Goal: Information Seeking & Learning: Understand process/instructions

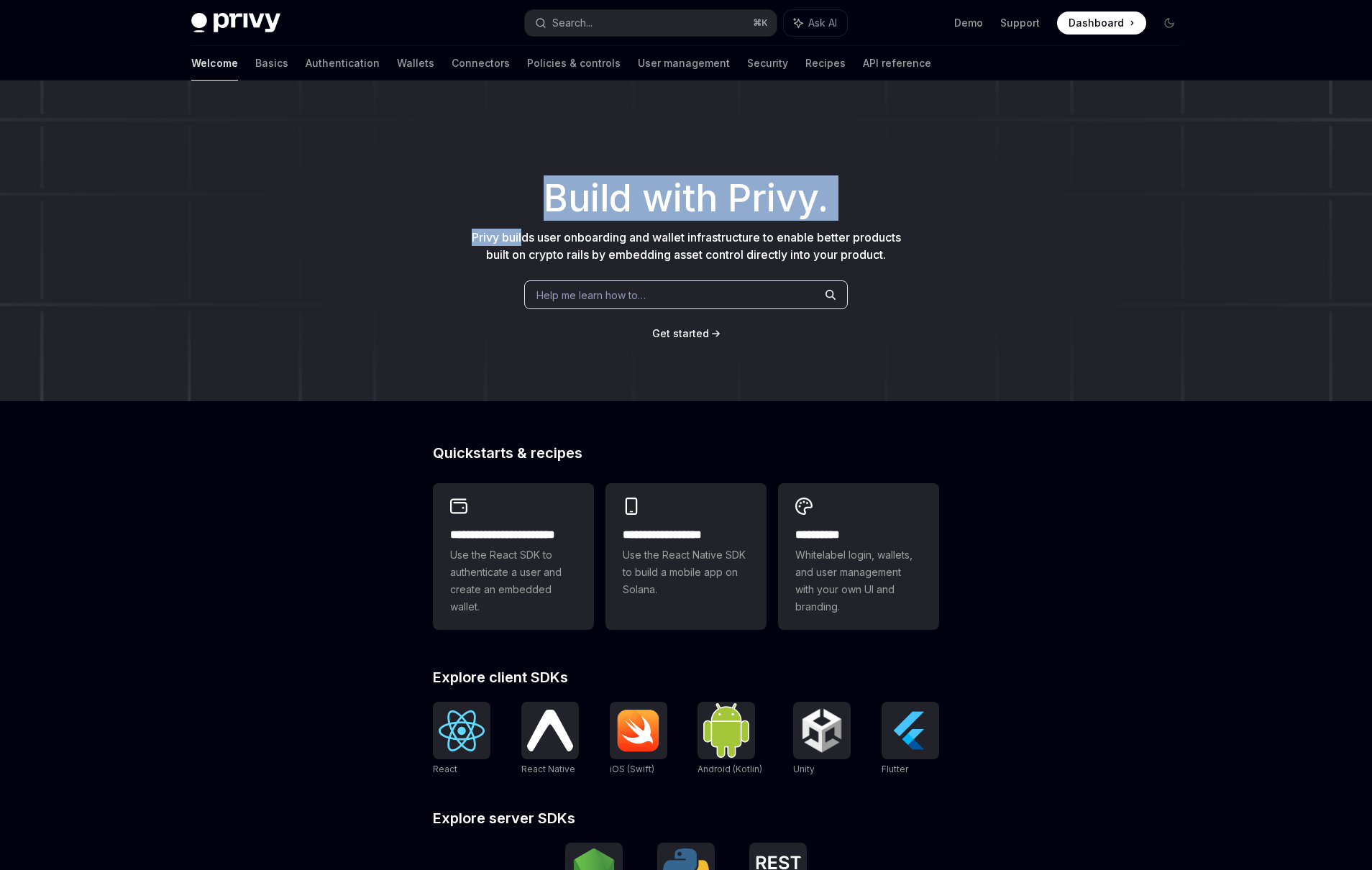
drag, startPoint x: 449, startPoint y: 218, endPoint x: 434, endPoint y: 225, distance: 16.6
click at [443, 221] on div "​ Build with Privy. Privy builds user onboarding and wallet infrastructure to e…" at bounding box center [686, 241] width 1372 height 321
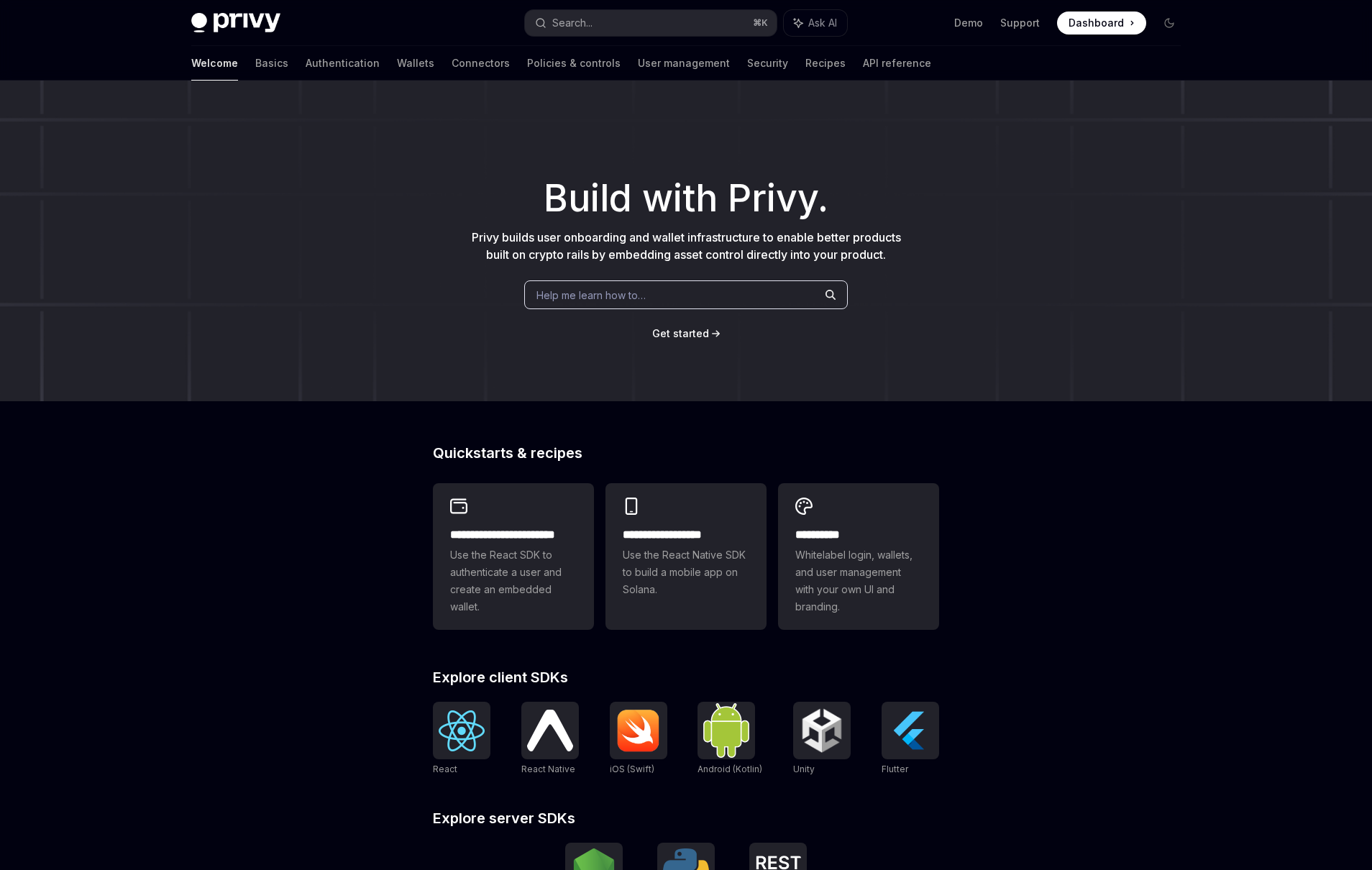
click at [700, 294] on div "Help me learn how to…" at bounding box center [686, 295] width 324 height 29
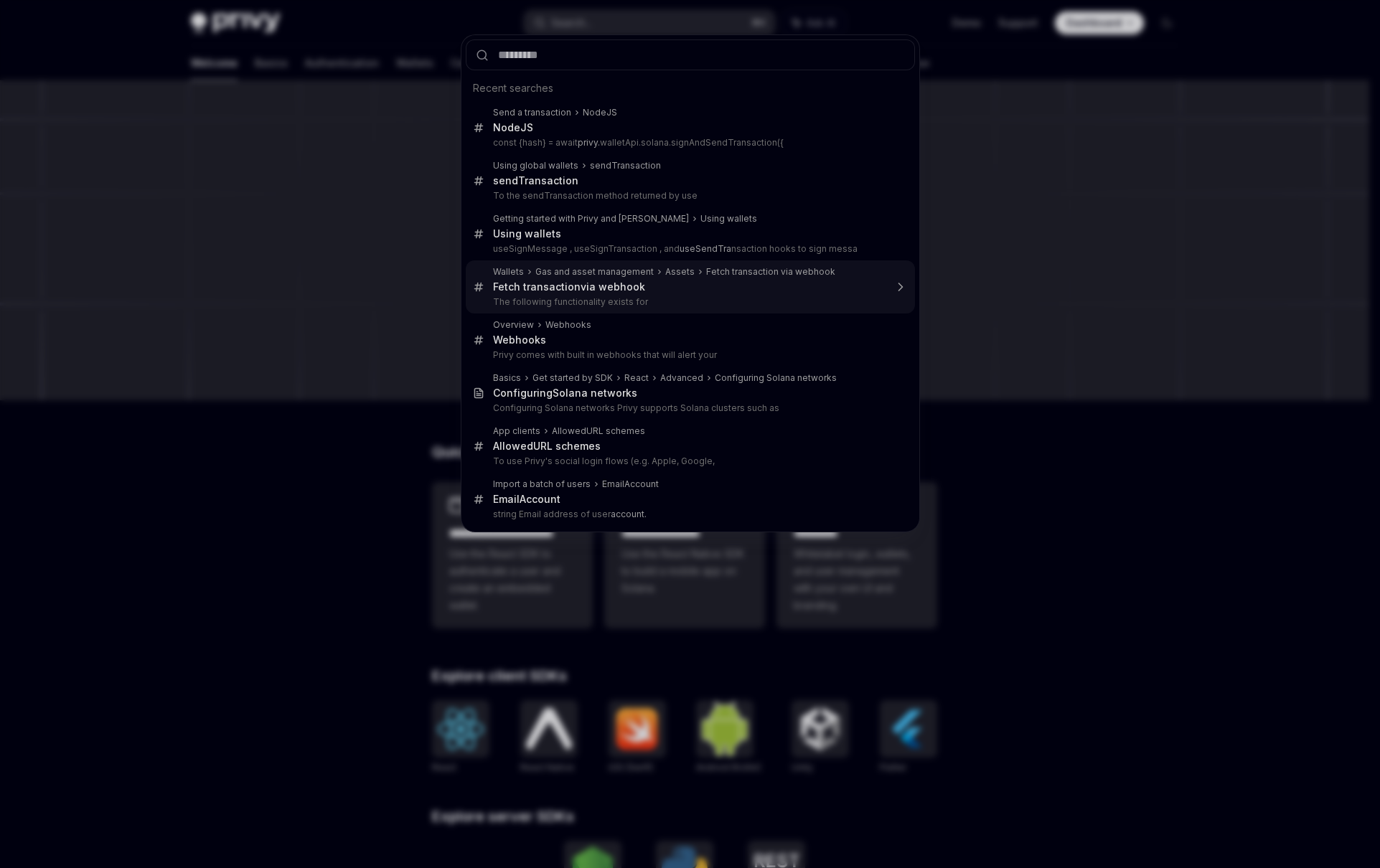
type input "**********"
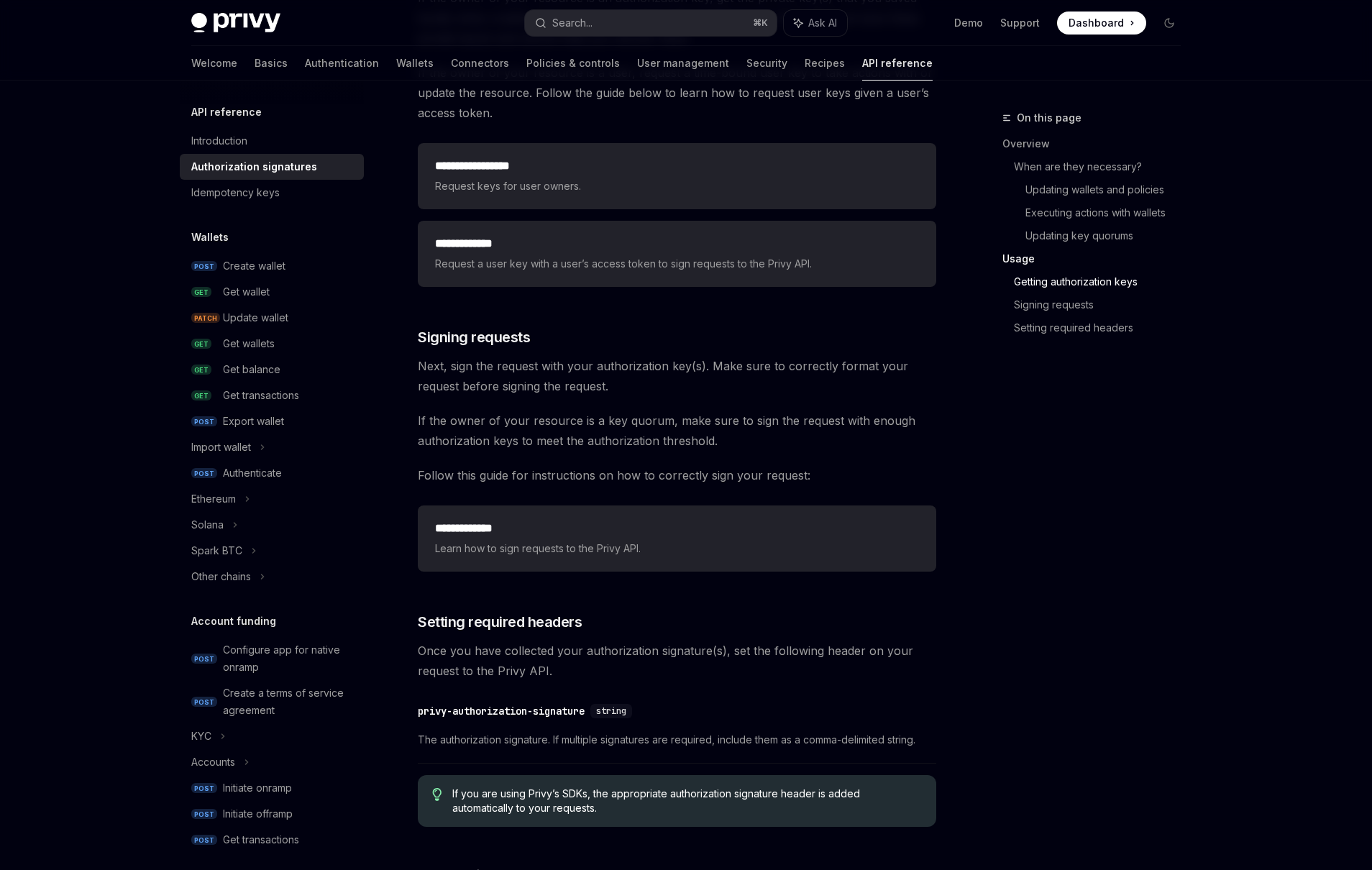
scroll to position [1949, 0]
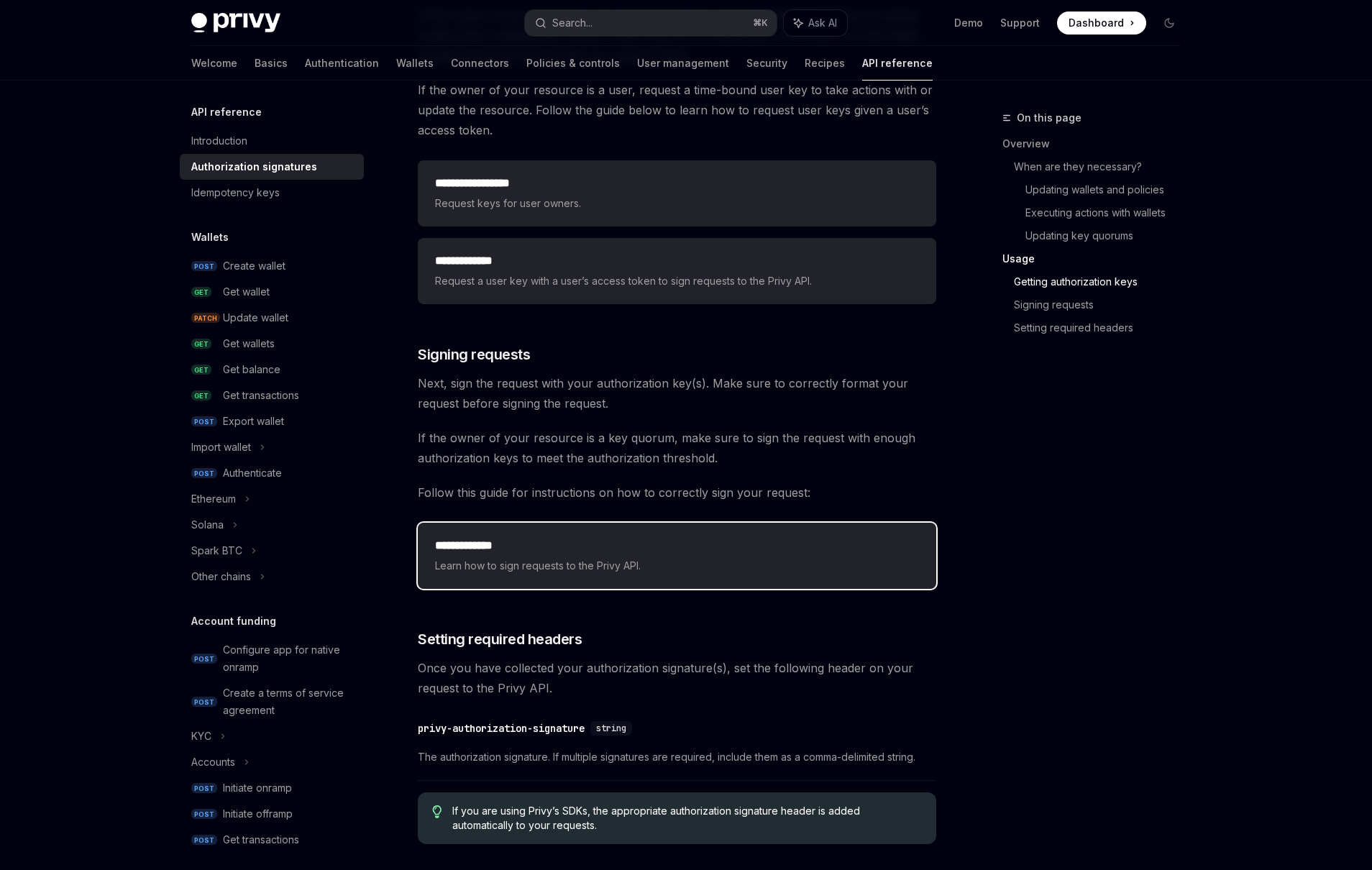
click at [588, 575] on div "**********" at bounding box center [677, 556] width 519 height 66
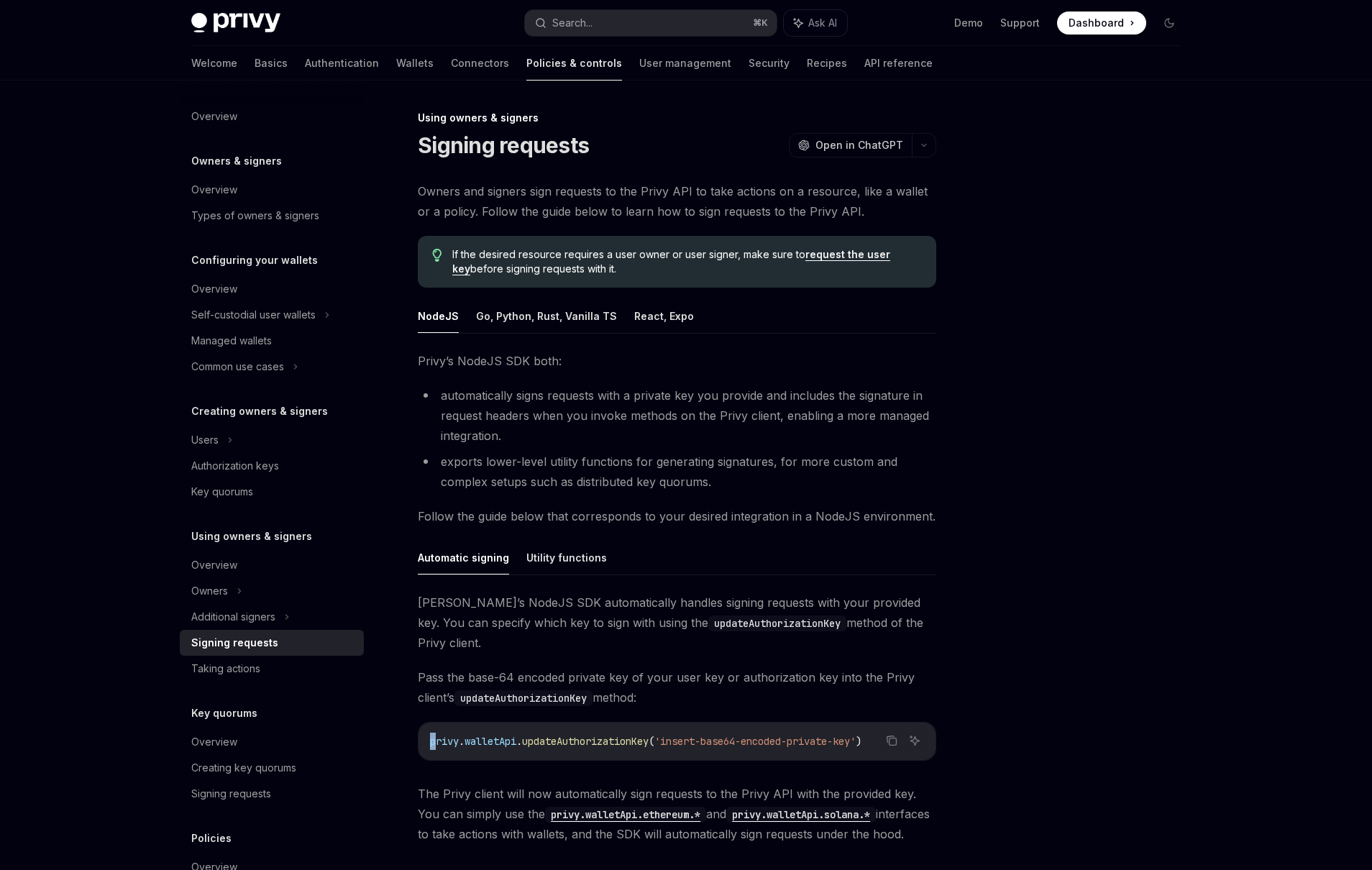
drag, startPoint x: 435, startPoint y: 719, endPoint x: 791, endPoint y: 709, distance: 356.1
click at [791, 722] on div "privy . walletApi . updateAuthorizationKey ( 'insert-base64-encoded-private-key…" at bounding box center [677, 741] width 517 height 38
click at [751, 733] on div "privy . walletApi . updateAuthorizationKey ( 'insert-base64-encoded-private-key…" at bounding box center [677, 741] width 517 height 38
drag, startPoint x: 824, startPoint y: 724, endPoint x: 577, endPoint y: 720, distance: 247.0
click at [577, 735] on span "privy . walletApi . updateAuthorizationKey ( 'insert-base64-encoded-private-key…" at bounding box center [645, 741] width 431 height 13
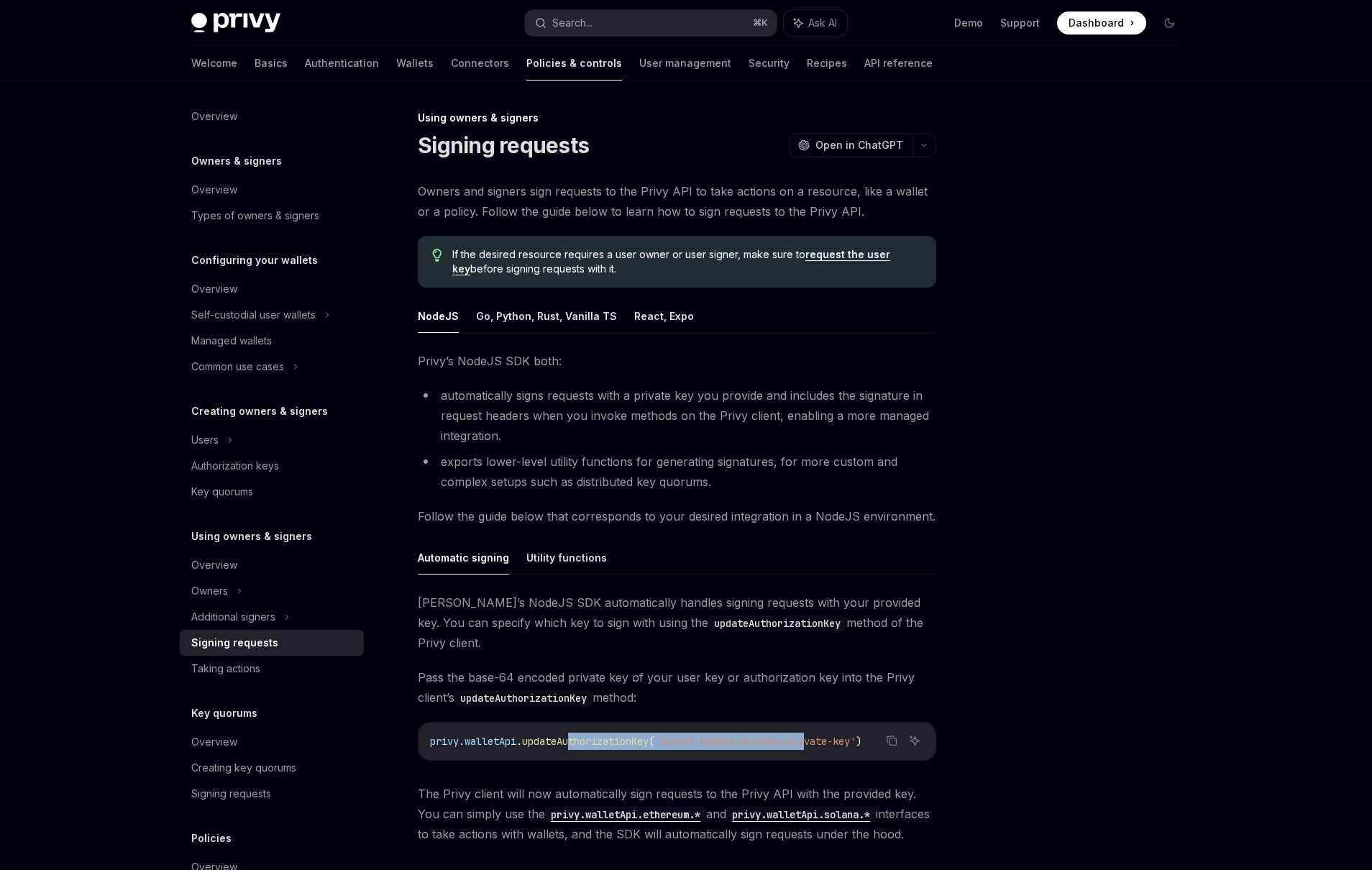
click at [574, 733] on code "privy . walletApi . updateAuthorizationKey ( 'insert-base64-encoded-private-key…" at bounding box center [677, 741] width 494 height 17
drag, startPoint x: 480, startPoint y: 729, endPoint x: 468, endPoint y: 707, distance: 25.1
click at [468, 722] on div "privy . walletApi . updateAuthorizationKey ( 'insert-base64-encoded-private-key…" at bounding box center [677, 741] width 517 height 38
click at [459, 694] on div at bounding box center [459, 694] width 0 height 0
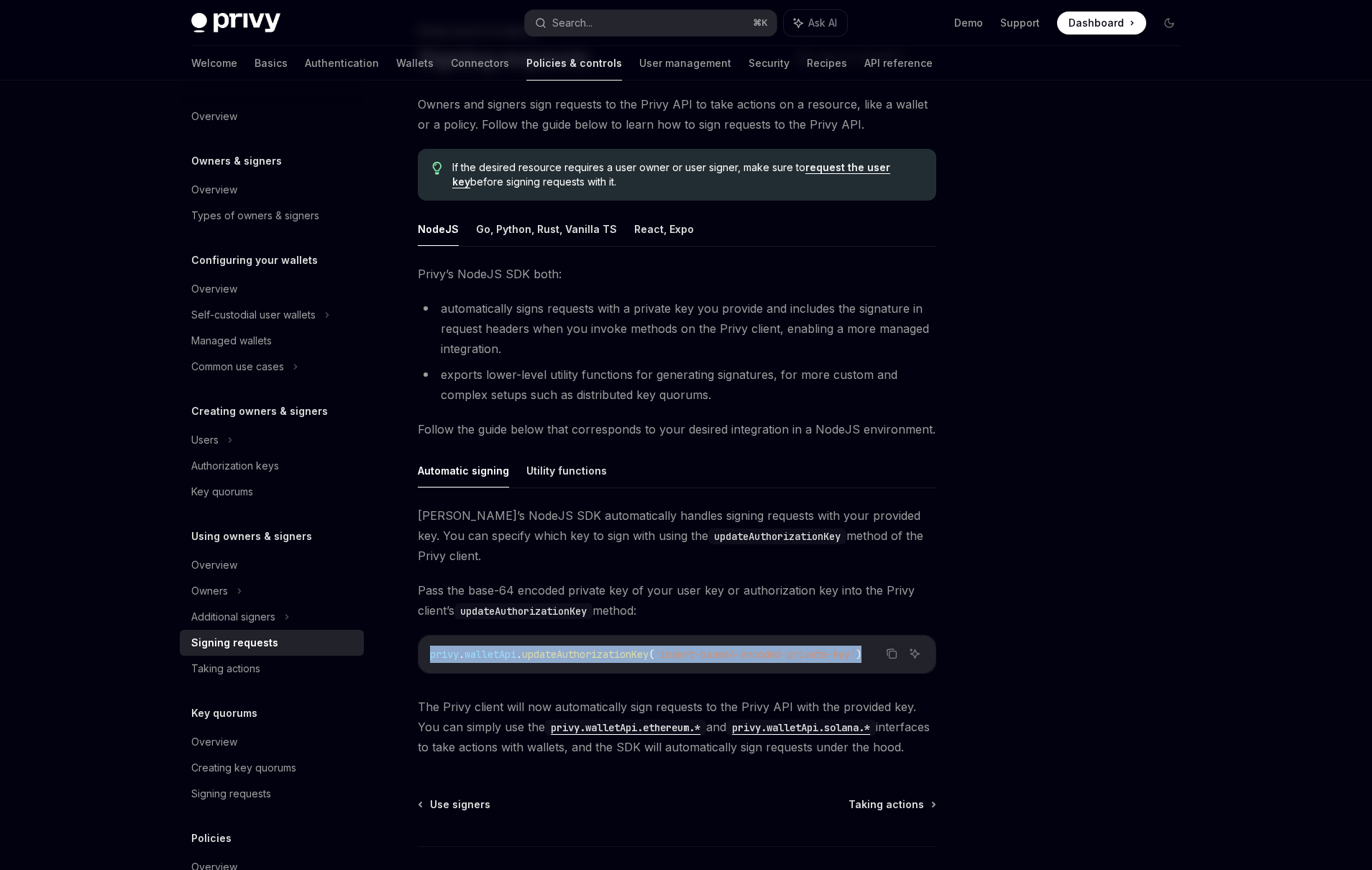
scroll to position [168, 0]
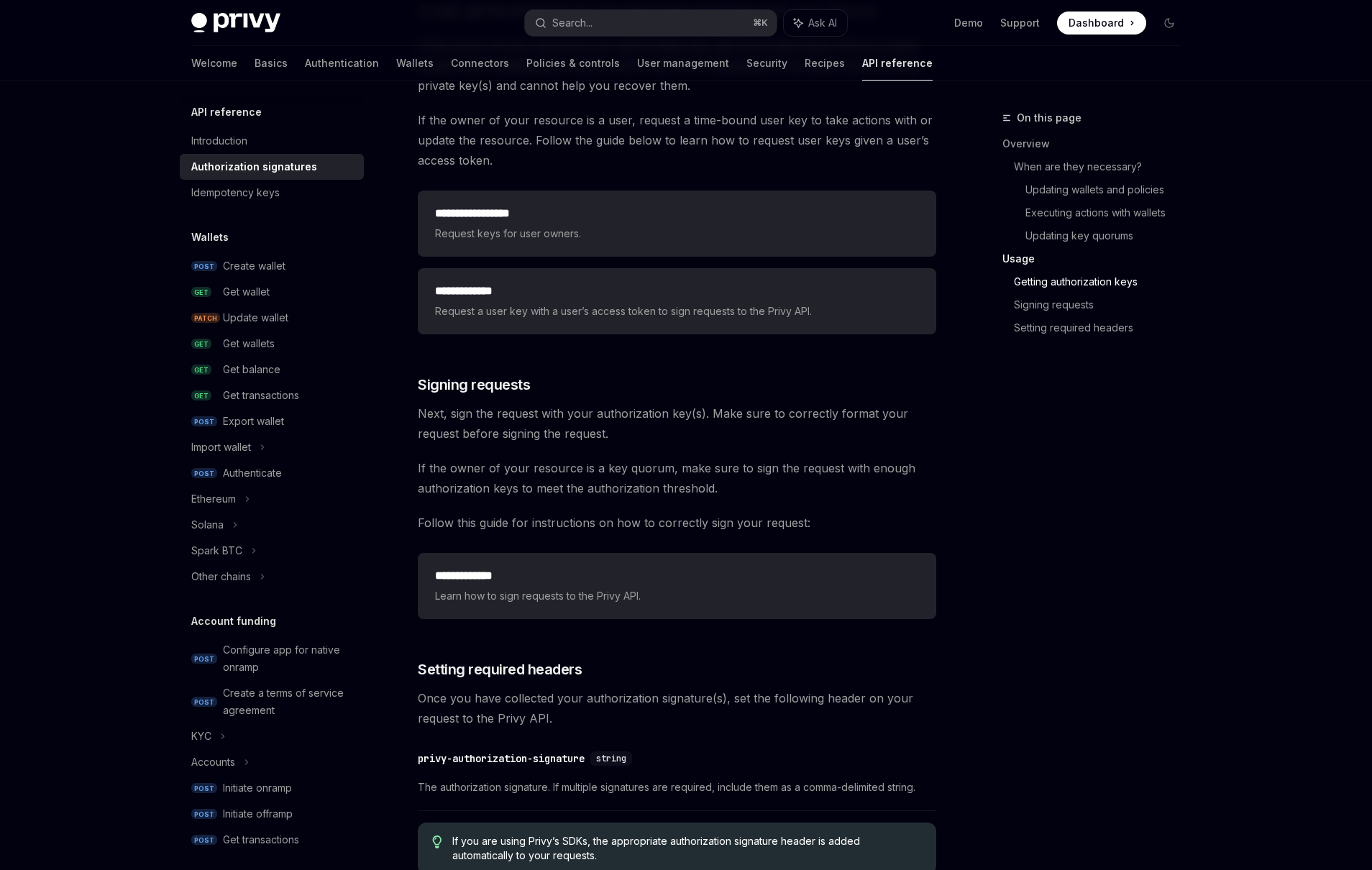
scroll to position [2137, 0]
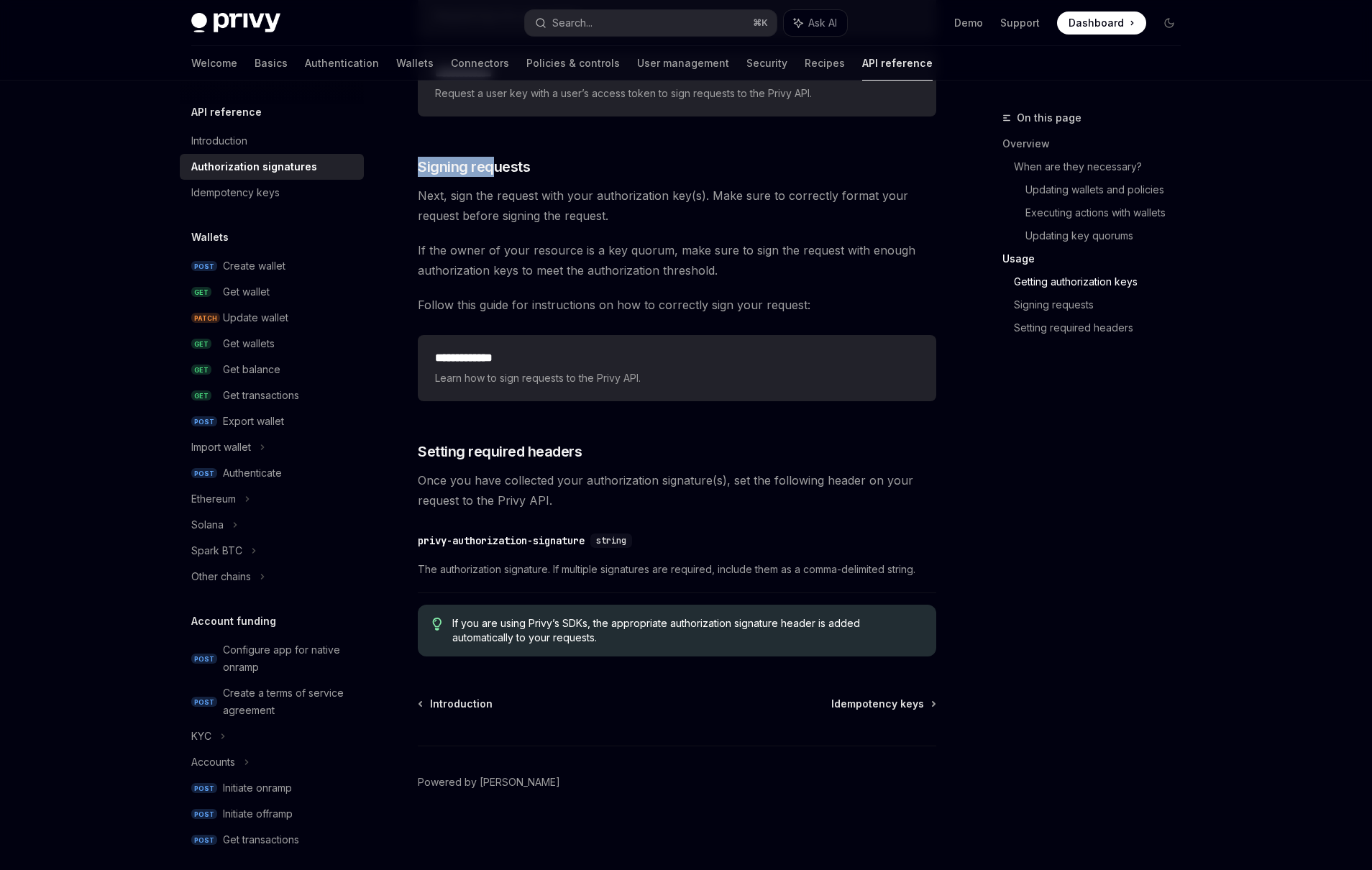
drag, startPoint x: 495, startPoint y: 142, endPoint x: 485, endPoint y: 177, distance: 36.4
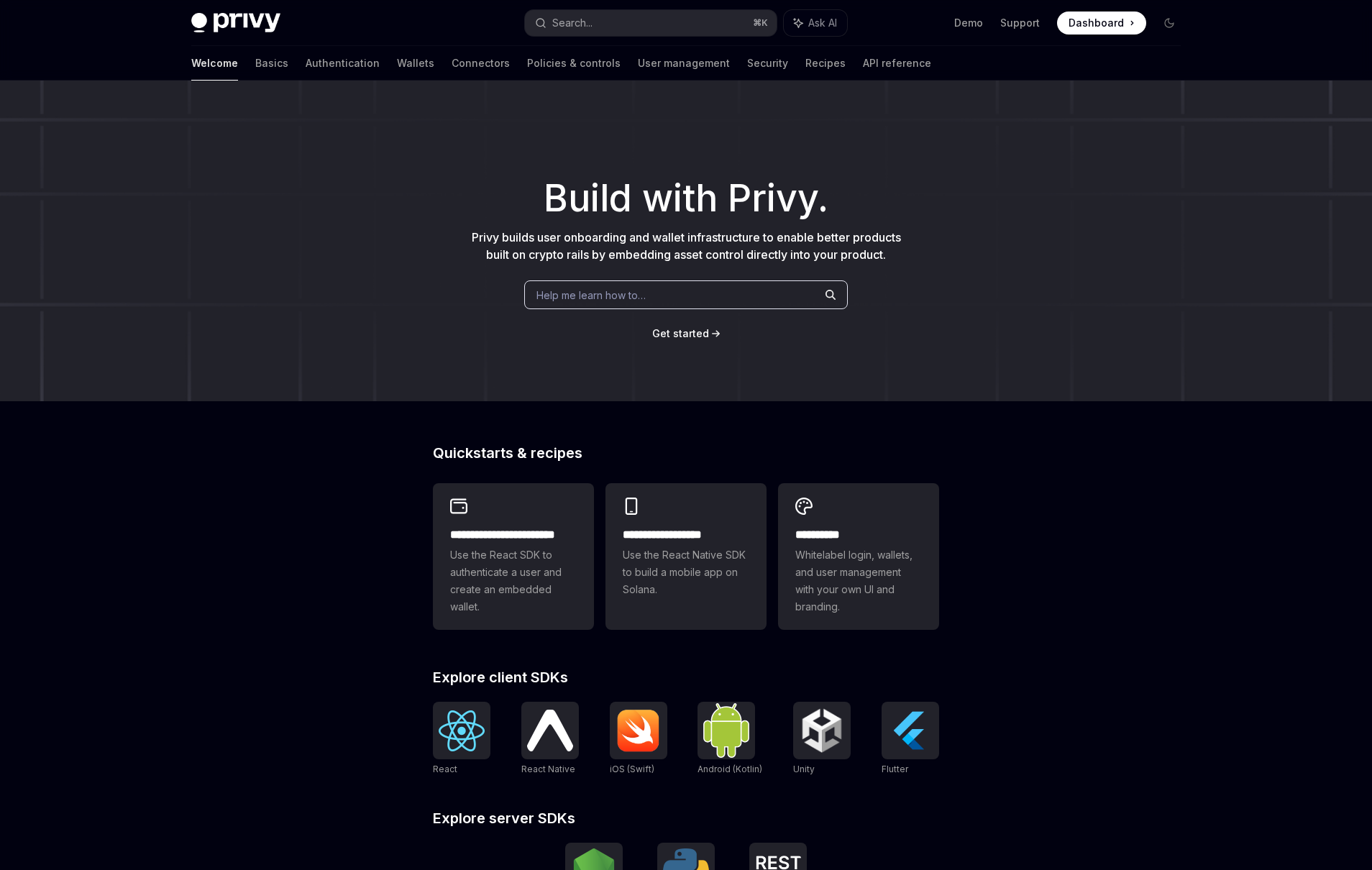
type textarea "*"
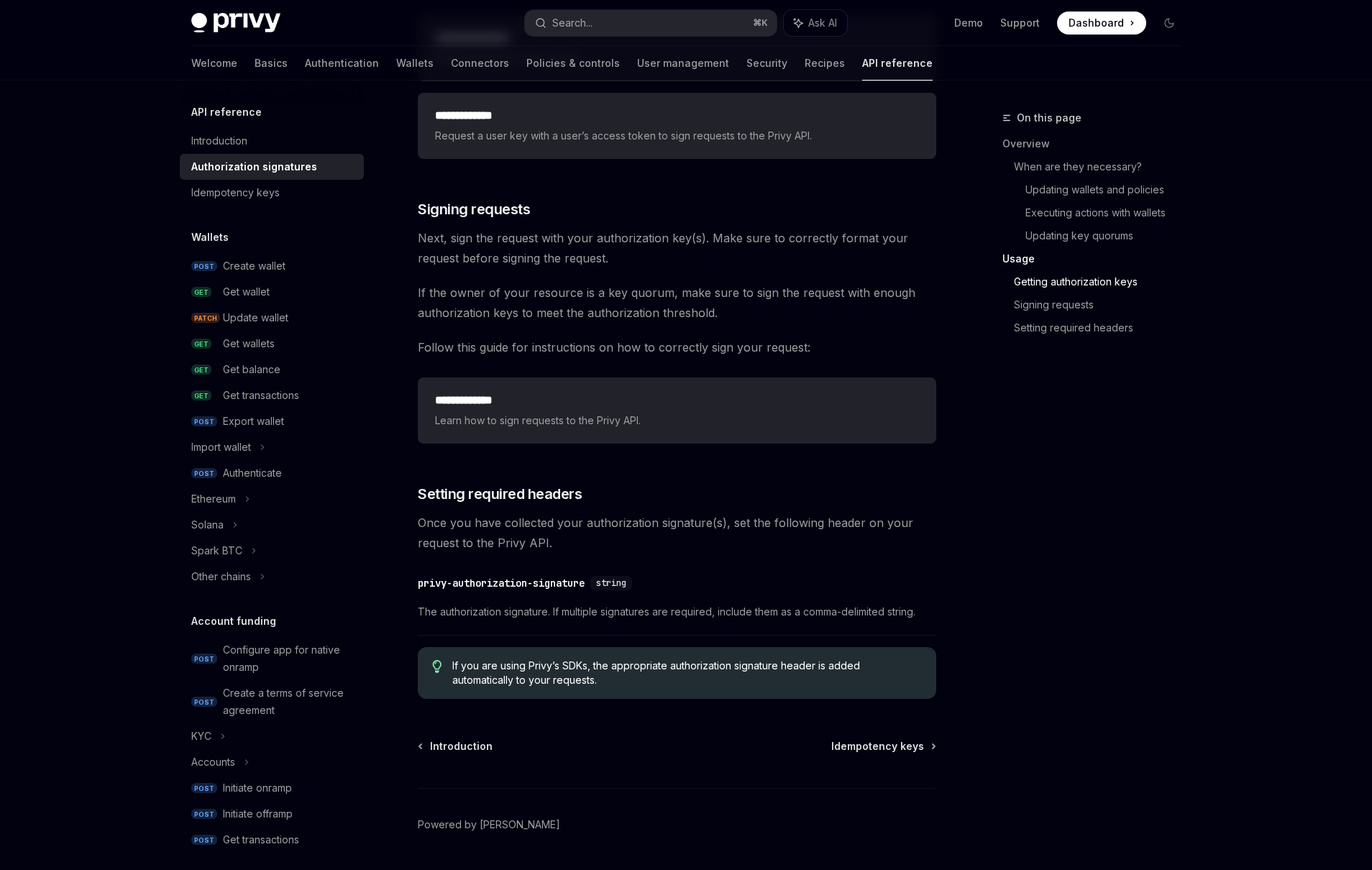
scroll to position [2137, 0]
